Goal: Transaction & Acquisition: Register for event/course

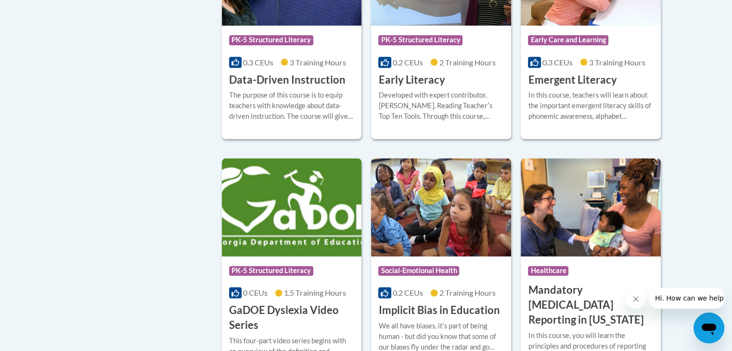
scroll to position [1115, 0]
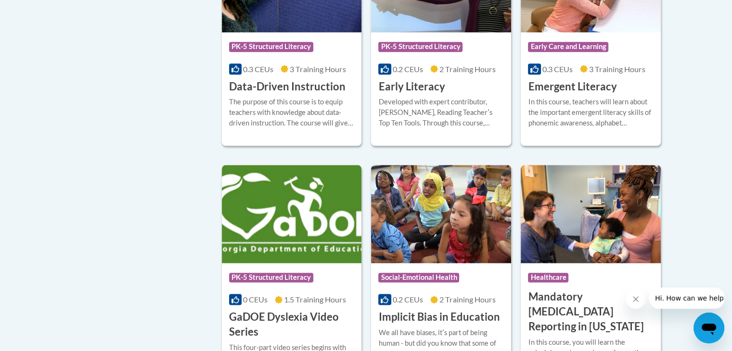
drag, startPoint x: 738, startPoint y: 152, endPoint x: 721, endPoint y: 82, distance: 71.9
click at [721, 82] on body "This site uses cookies to help improve your learning experience. By continuing …" at bounding box center [366, 283] width 732 height 2796
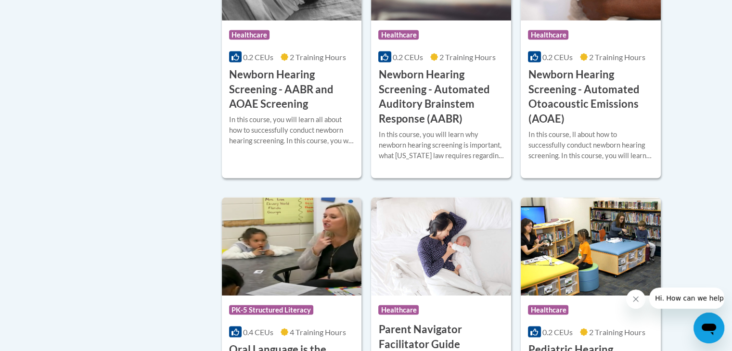
scroll to position [1905, 0]
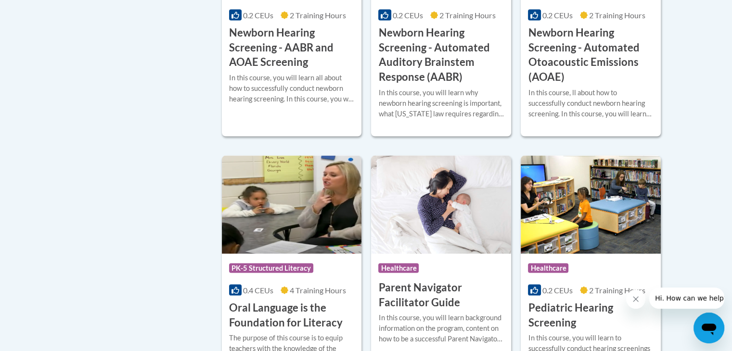
drag, startPoint x: 734, startPoint y: 241, endPoint x: 697, endPoint y: 263, distance: 43.4
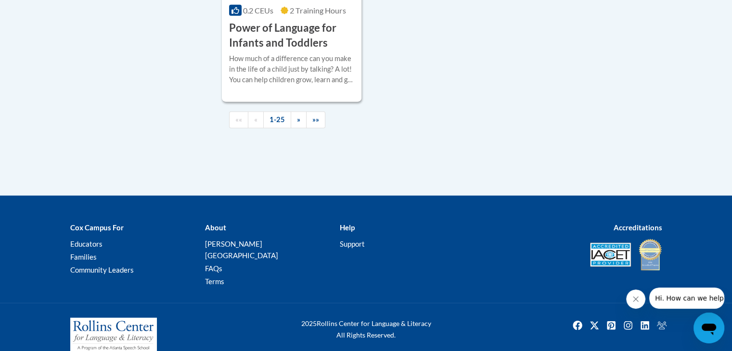
scroll to position [2440, 0]
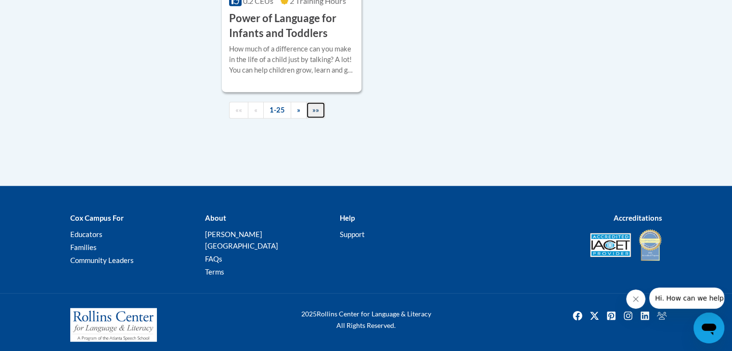
click at [310, 119] on link "»»" at bounding box center [315, 110] width 19 height 17
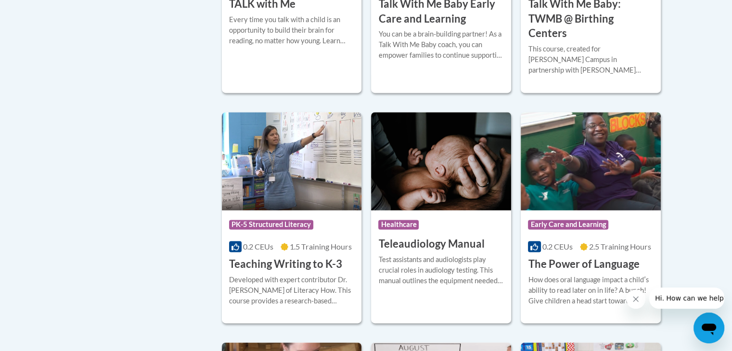
scroll to position [1371, 0]
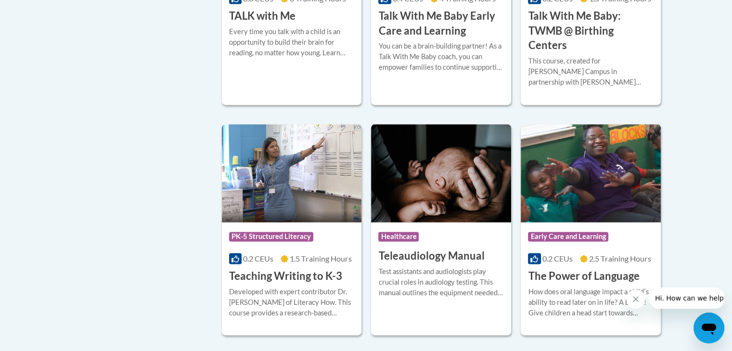
drag, startPoint x: 735, startPoint y: 240, endPoint x: 699, endPoint y: 255, distance: 38.2
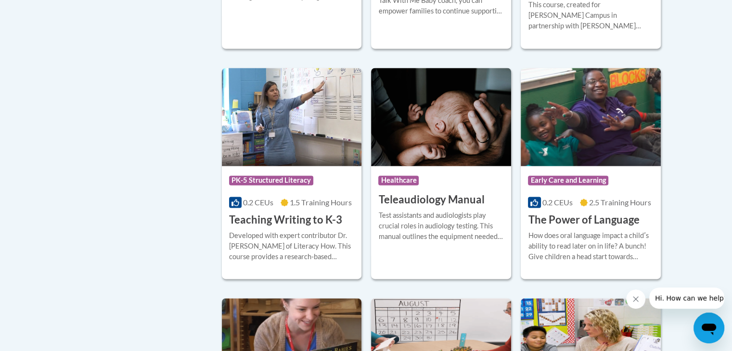
scroll to position [1447, 0]
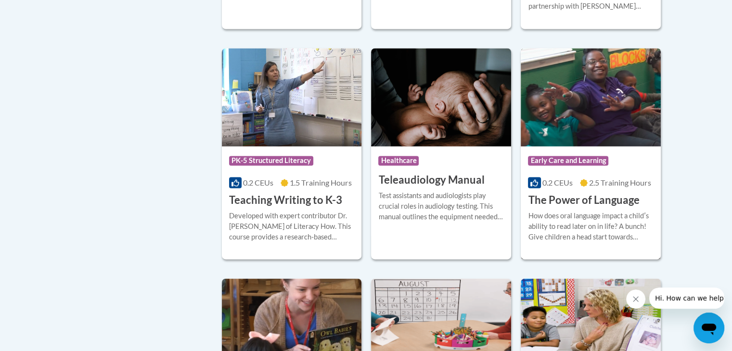
click at [561, 193] on h3 "The Power of Language" at bounding box center [583, 200] width 111 height 15
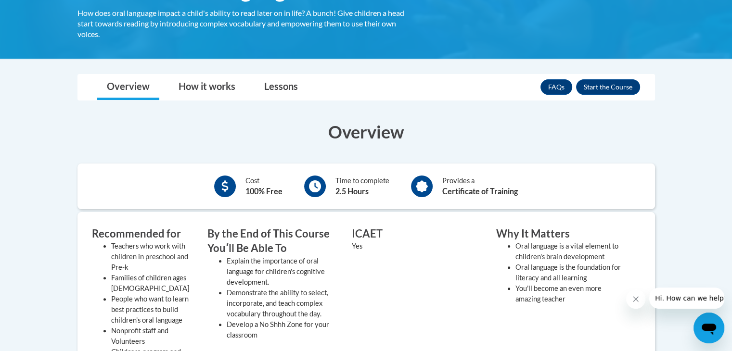
scroll to position [179, 0]
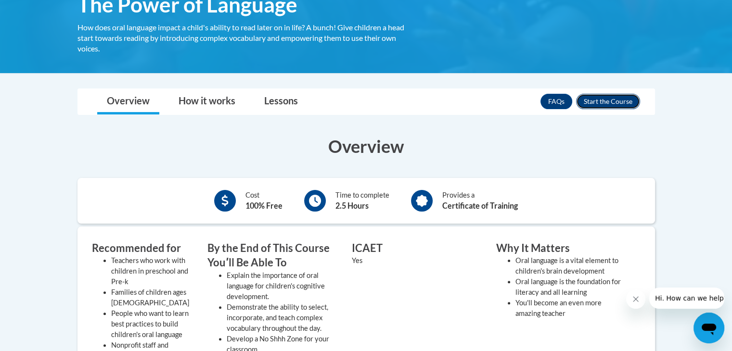
click at [596, 101] on button "Enroll" at bounding box center [608, 101] width 64 height 15
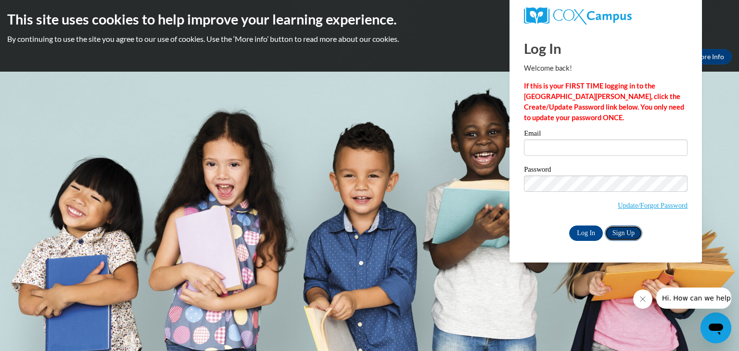
click at [627, 239] on link "Sign Up" at bounding box center [624, 233] width 38 height 15
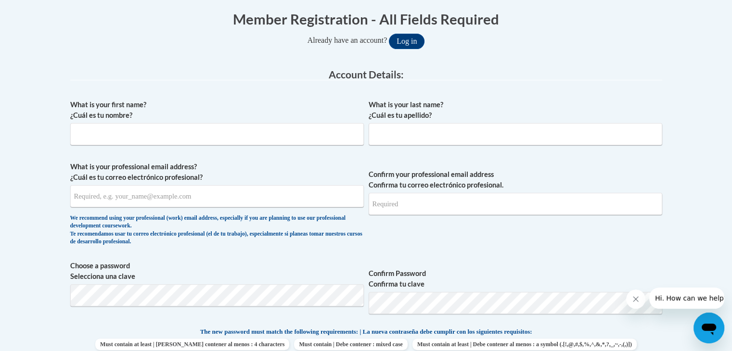
scroll to position [202, 0]
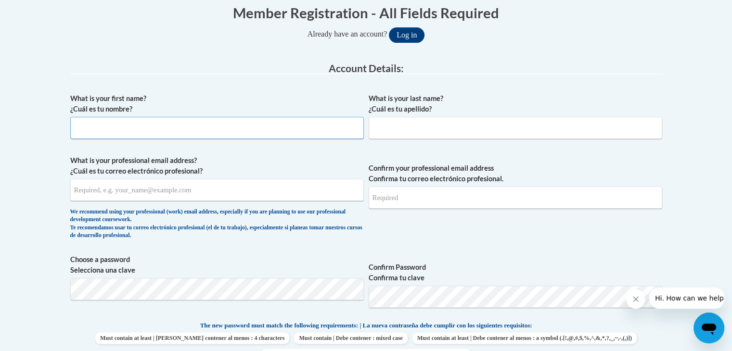
click at [207, 129] on input "What is your first name? ¿Cuál es tu nombre?" at bounding box center [216, 128] width 293 height 22
type input "Greta"
click at [384, 140] on div "What is your last name? ¿Cuál es tu apellido?" at bounding box center [514, 119] width 293 height 53
click at [387, 126] on input "What is your last name? ¿Cuál es tu apellido?" at bounding box center [514, 128] width 293 height 22
type input "Powell"
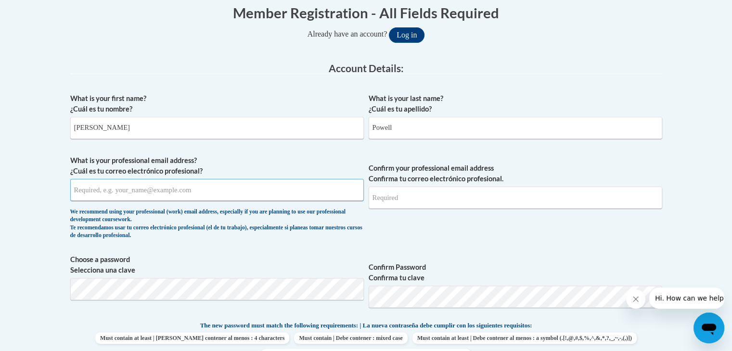
click at [191, 192] on input "What is your professional email address? ¿Cuál es tu correo electrónico profesi…" at bounding box center [216, 190] width 293 height 22
type input "gretagilbride@gmail.com"
click at [404, 195] on input "Confirm your professional email address Confirma tu correo electrónico profesio…" at bounding box center [514, 198] width 293 height 22
type input "gretagilbride@gmail.com"
click at [532, 326] on span "The new password must match the following requirements: | La nueva contraseña d…" at bounding box center [366, 325] width 332 height 9
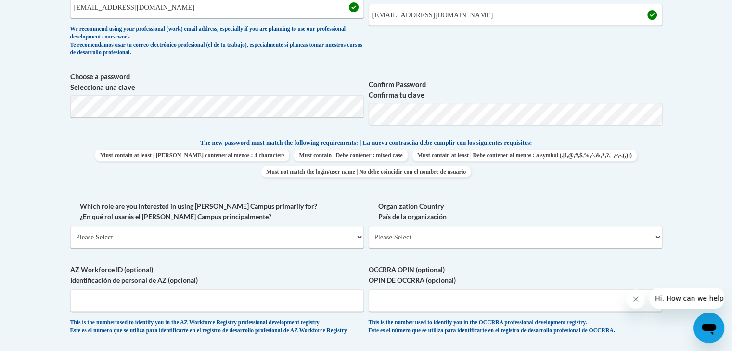
scroll to position [417, 0]
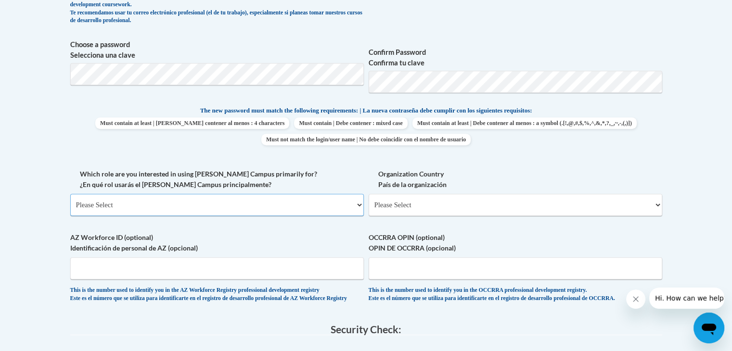
click at [358, 208] on select "Please Select College/University | Colegio/Universidad Community/Nonprofit Part…" at bounding box center [216, 205] width 293 height 22
select select "fbf2d438-af2f-41f8-98f1-81c410e29de3"
click at [70, 194] on select "Please Select College/University | Colegio/Universidad Community/Nonprofit Part…" at bounding box center [216, 205] width 293 height 22
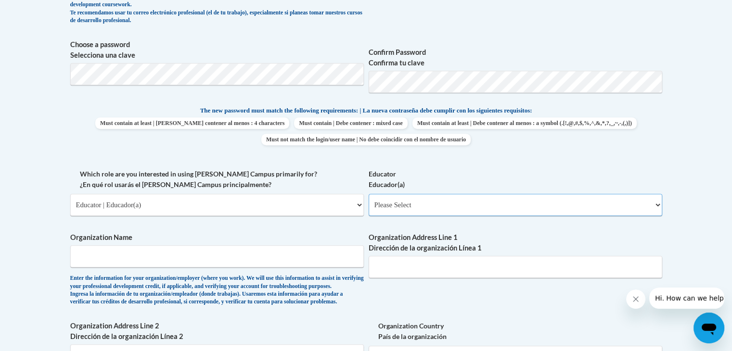
click at [440, 206] on select "Please Select Early Learning/Daycare Teacher/Family Home Care Provider | Maestr…" at bounding box center [514, 205] width 293 height 22
select select "5e2af403-4f2c-4e49-a02f-103e55d7b75b"
click at [368, 194] on select "Please Select Early Learning/Daycare Teacher/Family Home Care Provider | Maestr…" at bounding box center [514, 205] width 293 height 22
click at [258, 253] on input "Organization Name" at bounding box center [216, 256] width 293 height 22
type input "E"
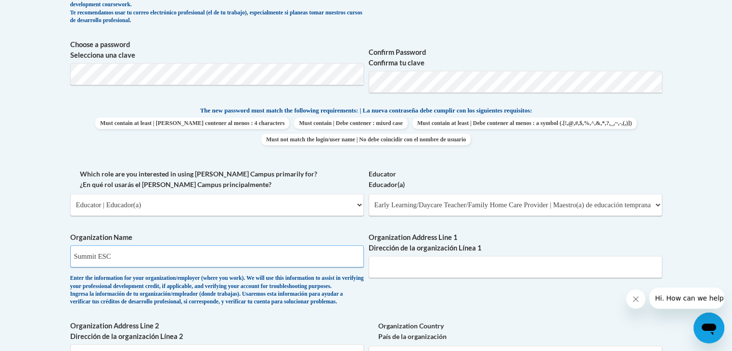
type input "Summit ESC"
click at [392, 266] on input "Organization Address Line 1 Dirección de la organización Línea 1" at bounding box center [514, 267] width 293 height 22
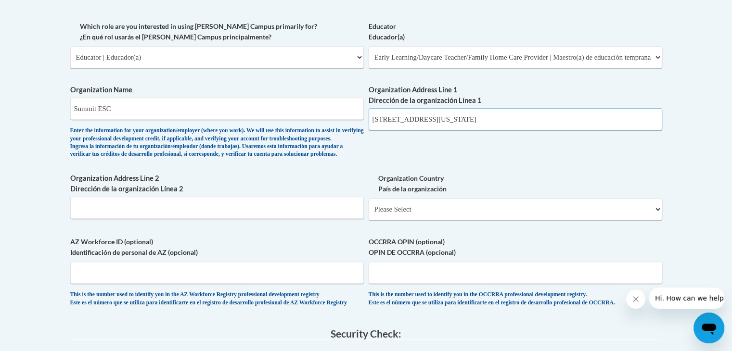
scroll to position [575, 0]
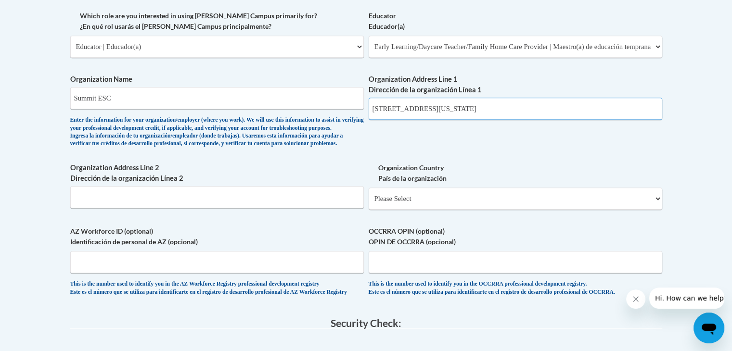
type input "420 Washington Avw Cuyhoga Falls, OH 44"
click at [655, 210] on select "Please Select United States | Estados Unidos Outside of the United States | Fue…" at bounding box center [514, 199] width 293 height 22
select select "ad49bcad-a171-4b2e-b99c-48b446064914"
click at [368, 203] on select "Please Select United States | Estados Unidos Outside of the United States | Fue…" at bounding box center [514, 199] width 293 height 22
select select
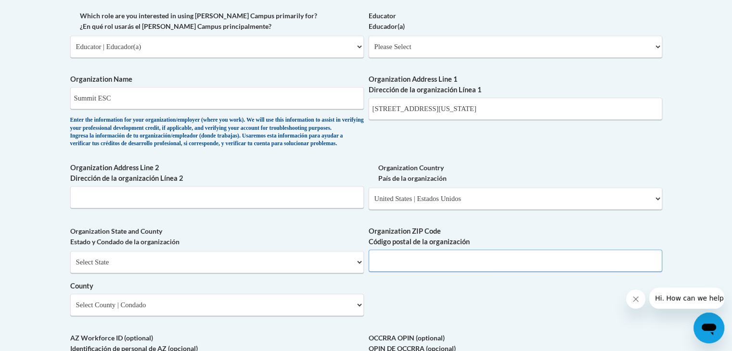
click at [556, 272] on input "Organization ZIP Code Código postal de la organización" at bounding box center [514, 261] width 293 height 22
type input "44221"
drag, startPoint x: 440, startPoint y: 109, endPoint x: 535, endPoint y: 107, distance: 95.8
click at [535, 107] on input "420 Washington Avw Cuyhoga Falls, OH 44" at bounding box center [514, 109] width 293 height 22
type input "420 Washington Avw"
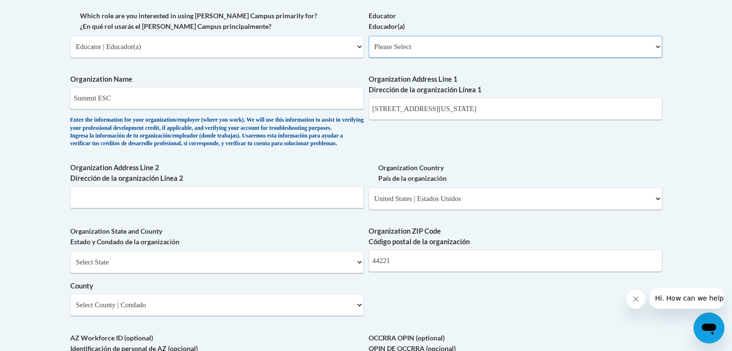
click at [654, 48] on select "Please Select Early Learning/Daycare Teacher/Family Home Care Provider | Maestr…" at bounding box center [514, 47] width 293 height 22
select select "5e2af403-4f2c-4e49-a02f-103e55d7b75b"
click at [368, 36] on select "Please Select Early Learning/Daycare Teacher/Family Home Care Provider | Maestr…" at bounding box center [514, 47] width 293 height 22
click at [216, 208] on input "Organization Address Line 2 Dirección de la organización Línea 2" at bounding box center [216, 197] width 293 height 22
click at [315, 273] on select "Select State Alabama Alaska Arizona Arkansas California Colorado Connecticut De…" at bounding box center [216, 262] width 293 height 22
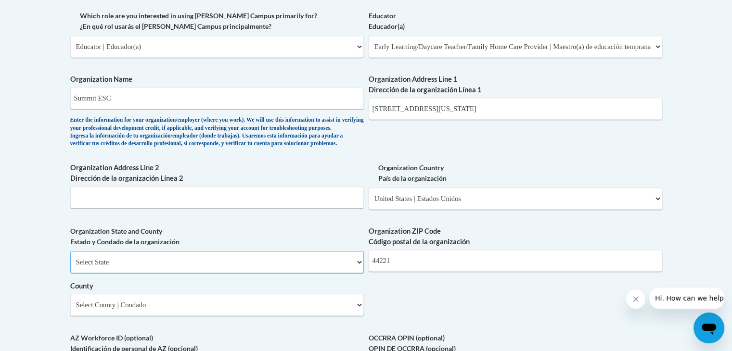
select select "Ohio"
click at [70, 266] on select "Select State Alabama Alaska Arizona Arkansas California Colorado Connecticut De…" at bounding box center [216, 262] width 293 height 22
click at [135, 316] on select "Select County Adams Allen Ashland Ashtabula Athens Auglaize Belmont Brown Butle…" at bounding box center [216, 305] width 293 height 22
select select "Summit"
click at [70, 309] on select "Select County Adams Allen Ashland Ashtabula Athens Auglaize Belmont Brown Butle…" at bounding box center [216, 305] width 293 height 22
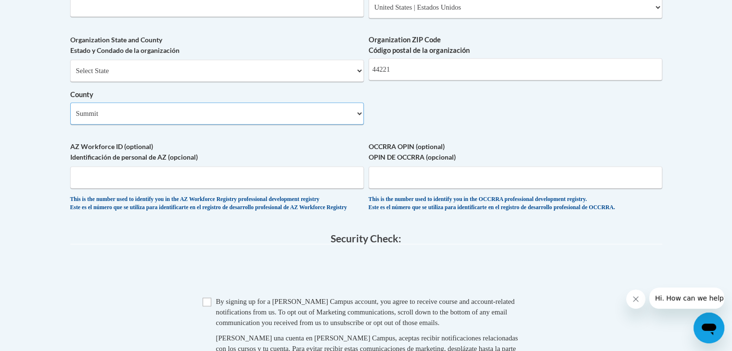
scroll to position [775, 0]
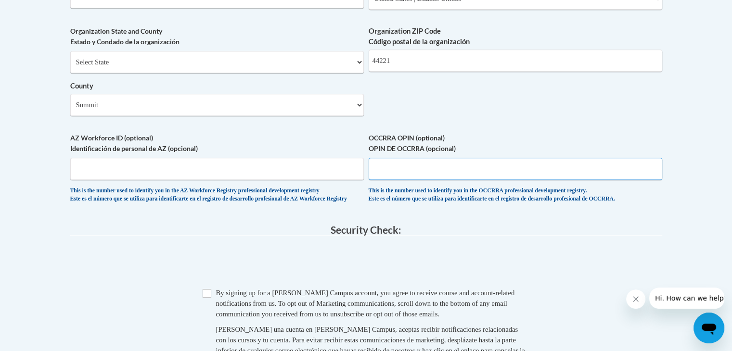
click at [477, 180] on input "OCCRRA OPIN (optional) OPIN DE OCCRRA (opcional)" at bounding box center [514, 169] width 293 height 22
type input "1148-3161"
click at [208, 298] on input "Checkbox" at bounding box center [207, 293] width 9 height 9
checkbox input "true"
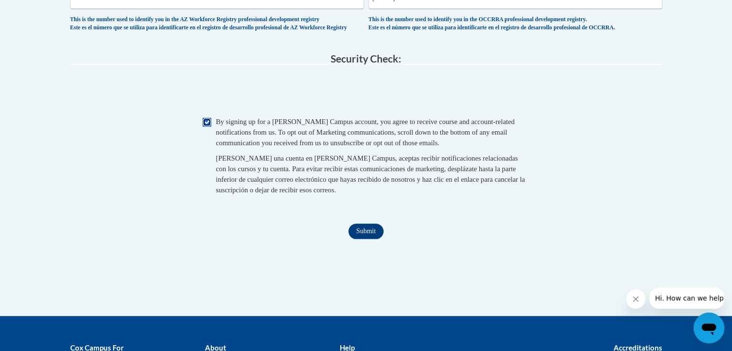
scroll to position [949, 0]
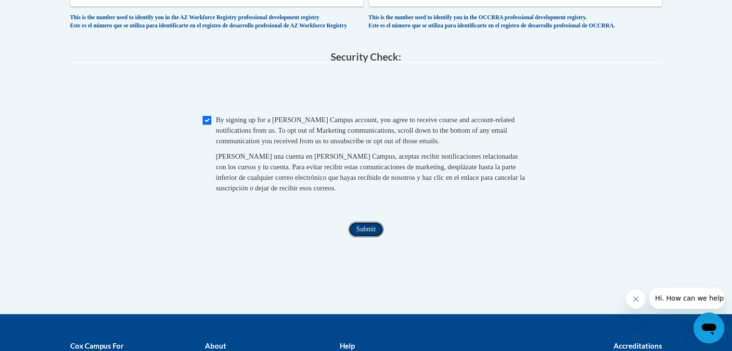
click at [372, 237] on input "Submit" at bounding box center [365, 229] width 35 height 15
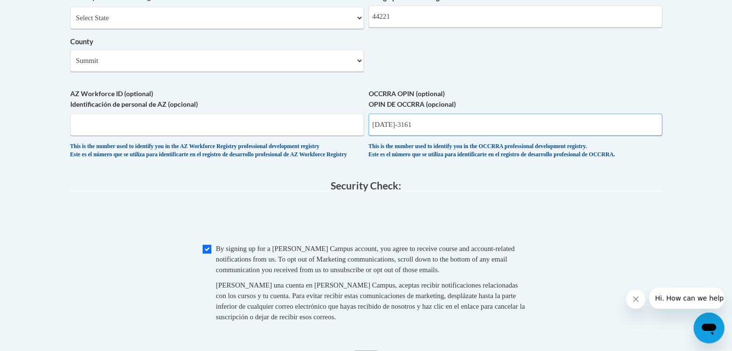
scroll to position [818, 0]
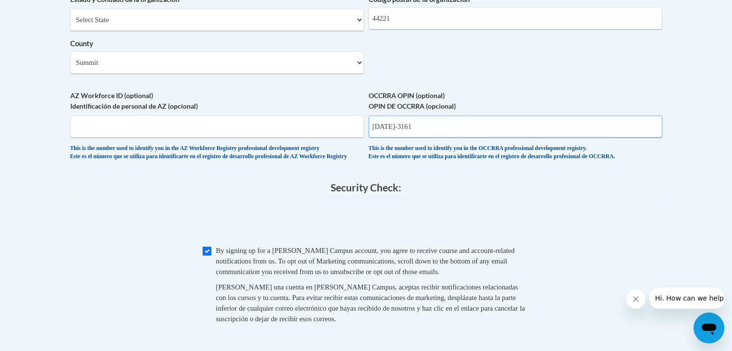
click at [389, 138] on input "1148-3161" at bounding box center [514, 126] width 293 height 22
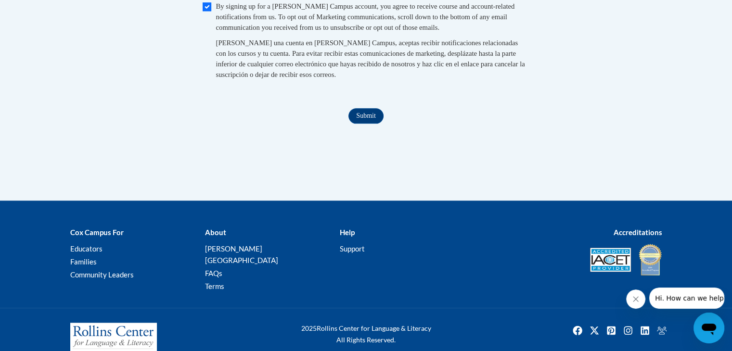
scroll to position [1093, 0]
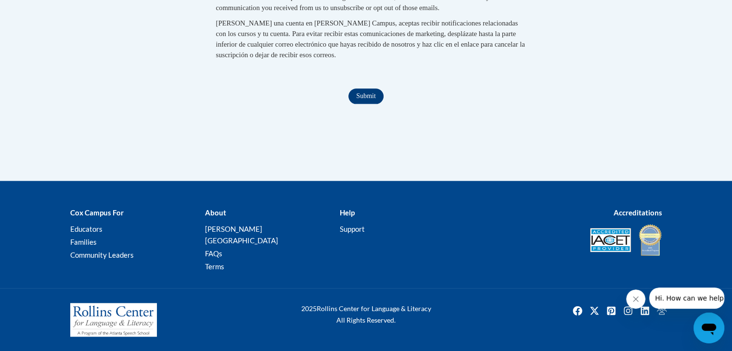
type input "11483161"
click at [358, 104] on input "Submit" at bounding box center [365, 96] width 35 height 15
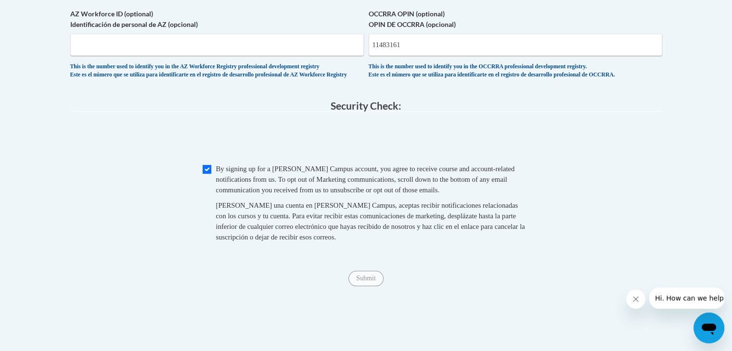
scroll to position [856, 0]
